Goal: Find specific page/section

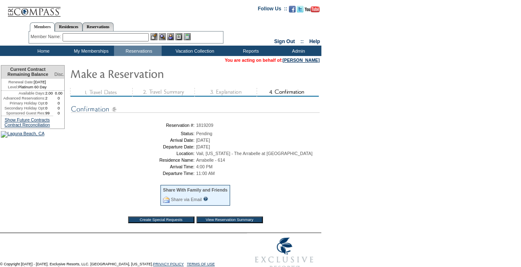
click at [52, 50] on td "Home" at bounding box center [43, 51] width 48 height 10
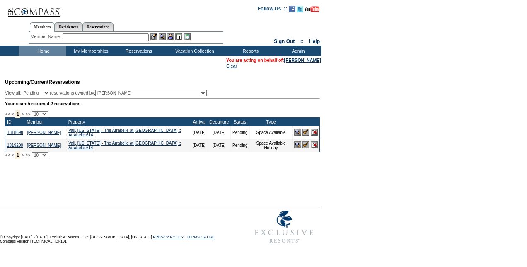
click at [114, 36] on input "text" at bounding box center [106, 37] width 86 height 8
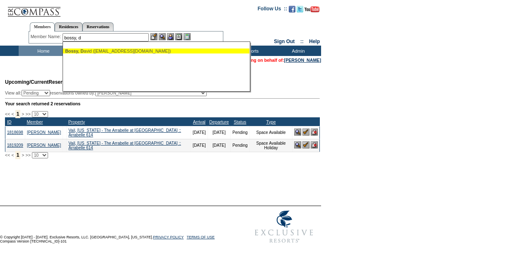
drag, startPoint x: 109, startPoint y: 52, endPoint x: 125, endPoint y: 44, distance: 18.0
click at [109, 52] on div "Bossy, D avid ([EMAIL_ADDRESS][DOMAIN_NAME])" at bounding box center [156, 50] width 182 height 5
type input "[PERSON_NAME] ([EMAIL_ADDRESS][DOMAIN_NAME])"
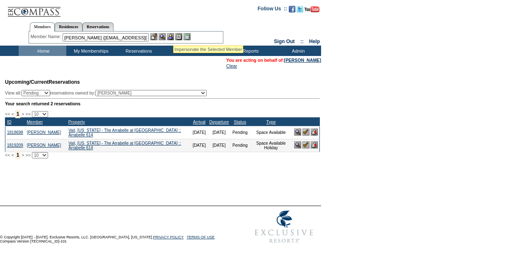
click at [173, 36] on img at bounding box center [170, 36] width 7 height 7
click at [164, 38] on img at bounding box center [162, 36] width 7 height 7
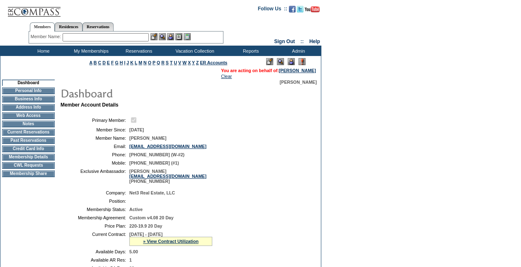
click at [41, 47] on td "Home" at bounding box center [43, 51] width 48 height 10
